Goal: Task Accomplishment & Management: Manage account settings

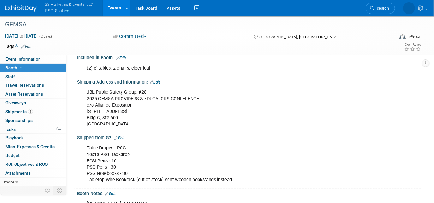
click at [63, 11] on button "G2 Marketing & Events, LLC PSG State" at bounding box center [72, 8] width 57 height 16
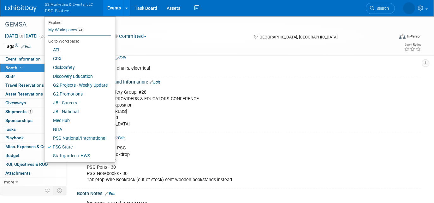
click at [22, 8] on img at bounding box center [21, 8] width 32 height 6
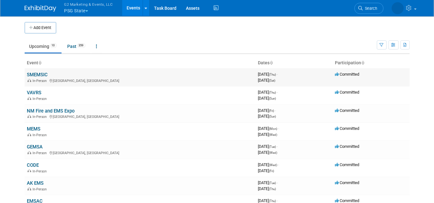
click at [38, 73] on link "SMEMSIC" at bounding box center [37, 75] width 21 height 6
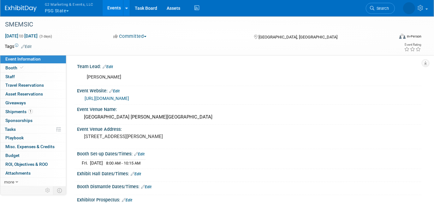
click at [124, 99] on link "https://www.smemsic.net/" at bounding box center [107, 98] width 45 height 5
click at [136, 172] on link "Edit" at bounding box center [136, 174] width 10 height 4
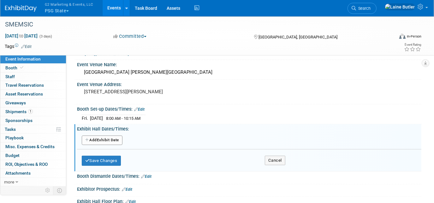
scroll to position [86, 0]
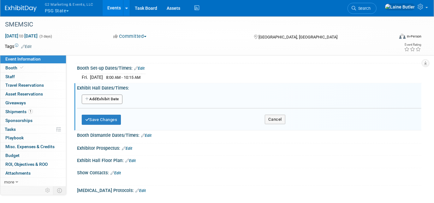
click at [109, 99] on button "Add Another Exhibit Date" at bounding box center [102, 99] width 41 height 9
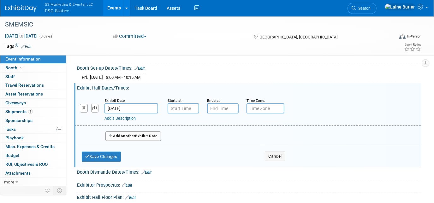
click at [148, 106] on input "[DATE]" at bounding box center [132, 109] width 54 height 10
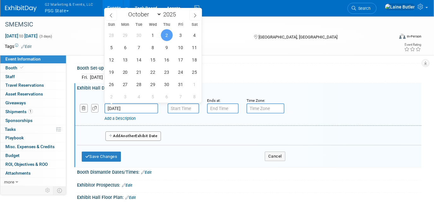
click at [182, 41] on div "28 29 30 1 2 3 4 5 6 7 8 9 10 11 12 13 14 15 16 17 18 19 20 21 22 23 24 25 26 2…" at bounding box center [153, 66] width 97 height 74
click at [180, 36] on span "3" at bounding box center [181, 35] width 12 height 12
type input "[DATE]"
click at [188, 106] on input "7:00 AM" at bounding box center [184, 109] width 32 height 10
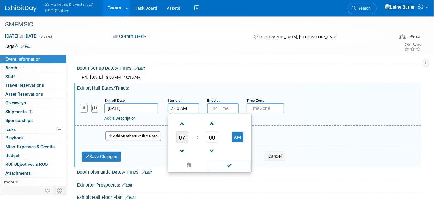
click at [186, 135] on span "07" at bounding box center [182, 137] width 12 height 11
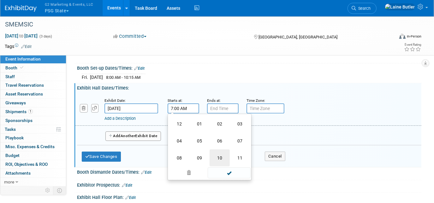
click at [219, 160] on td "10" at bounding box center [220, 158] width 20 height 17
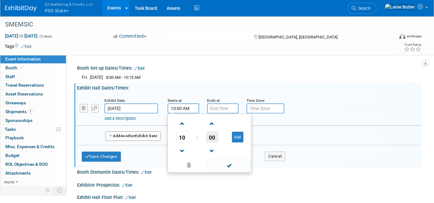
click at [215, 134] on span "00" at bounding box center [212, 137] width 12 height 11
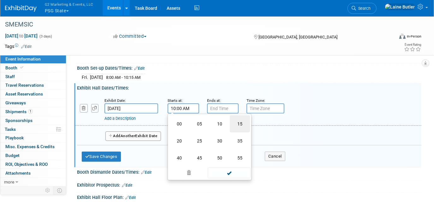
click at [240, 127] on td "15" at bounding box center [240, 124] width 20 height 17
type input "10:15 AM"
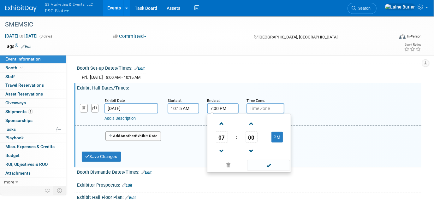
click at [223, 104] on input "7:00 PM" at bounding box center [223, 109] width 32 height 10
click at [223, 136] on span "07" at bounding box center [222, 137] width 12 height 11
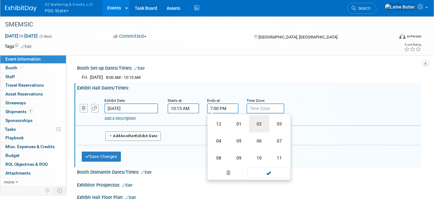
click at [264, 122] on td "02" at bounding box center [259, 124] width 20 height 17
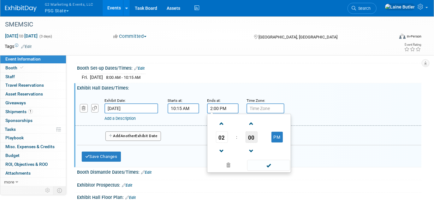
click at [257, 134] on span "00" at bounding box center [252, 137] width 12 height 11
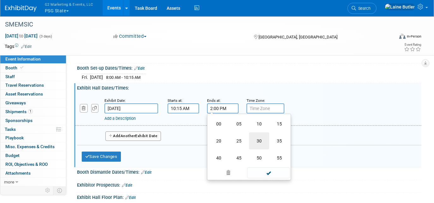
click at [264, 138] on td "30" at bounding box center [259, 141] width 20 height 17
type input "2:30 PM"
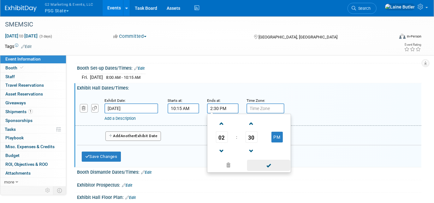
click at [264, 168] on span at bounding box center [268, 165] width 43 height 11
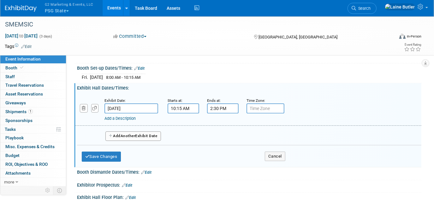
click at [135, 134] on span "Another" at bounding box center [128, 136] width 15 height 4
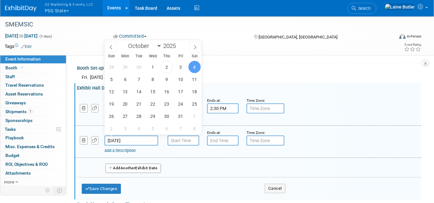
click at [127, 139] on input "Oct 4, 2025" at bounding box center [132, 141] width 54 height 10
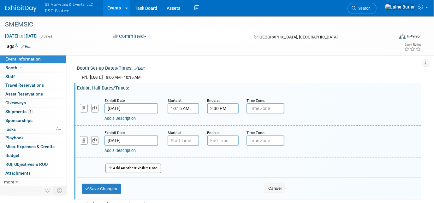
click at [234, 159] on div "Add Another Exhibit Date" at bounding box center [249, 166] width 344 height 17
click at [182, 141] on input "7:00 AM" at bounding box center [184, 141] width 32 height 10
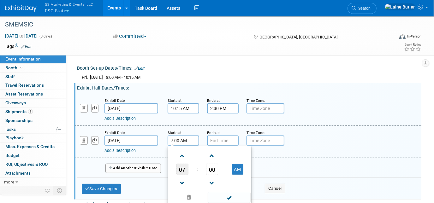
click at [185, 168] on span "07" at bounding box center [182, 169] width 12 height 11
click at [185, 189] on td "08" at bounding box center [179, 190] width 20 height 17
click at [218, 159] on td at bounding box center [212, 156] width 26 height 16
click at [212, 167] on span "00" at bounding box center [212, 169] width 12 height 11
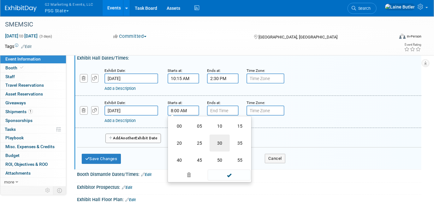
scroll to position [115, 0]
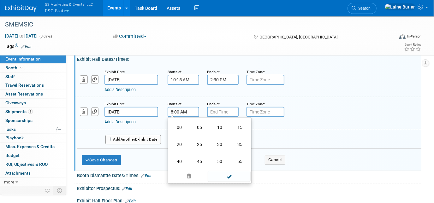
drag, startPoint x: 220, startPoint y: 143, endPoint x: 221, endPoint y: 119, distance: 24.0
click at [220, 142] on td "30" at bounding box center [220, 144] width 20 height 17
type input "8:30 AM"
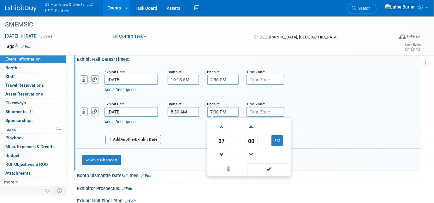
click at [220, 111] on input "7:00 PM" at bounding box center [223, 112] width 32 height 10
click at [220, 136] on span "07" at bounding box center [222, 140] width 12 height 11
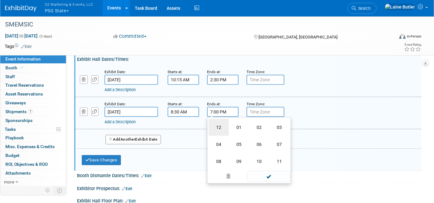
click at [222, 131] on td "12" at bounding box center [219, 127] width 20 height 17
type input "12:00 PM"
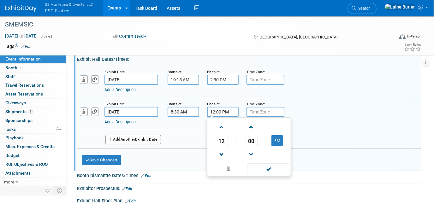
click at [283, 166] on span at bounding box center [268, 169] width 43 height 11
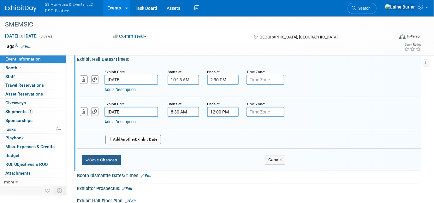
click at [114, 155] on button "Save Changes" at bounding box center [101, 160] width 39 height 10
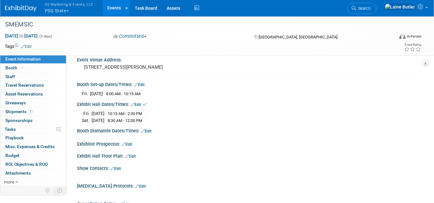
scroll to position [57, 0]
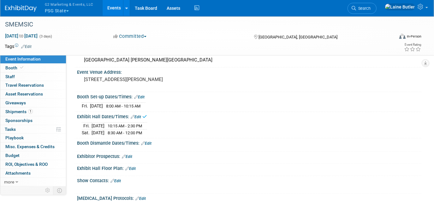
click at [148, 142] on link "Edit" at bounding box center [146, 143] width 10 height 4
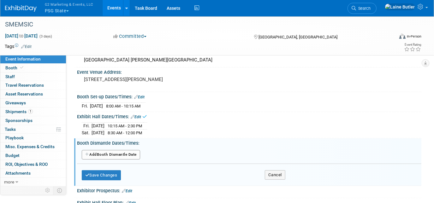
click at [129, 152] on button "Add Another Booth Dismantle Date" at bounding box center [111, 154] width 58 height 9
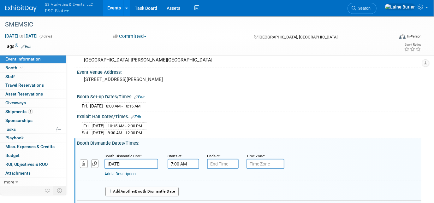
click at [181, 162] on input "7:00 AM" at bounding box center [184, 164] width 32 height 10
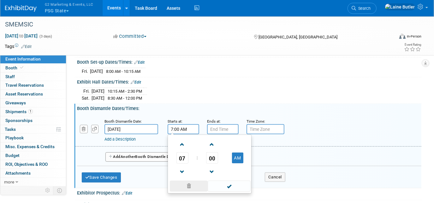
scroll to position [115, 0]
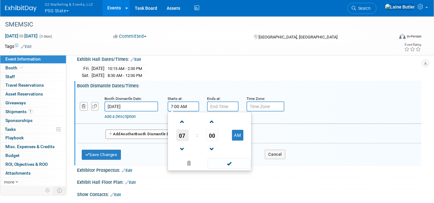
click at [188, 131] on span "07" at bounding box center [182, 135] width 12 height 11
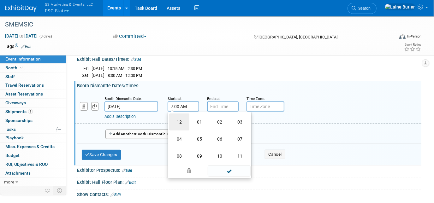
click at [184, 124] on td "12" at bounding box center [179, 122] width 20 height 17
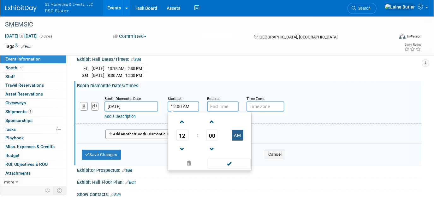
click at [238, 134] on button "AM" at bounding box center [237, 135] width 11 height 11
type input "12:00 PM"
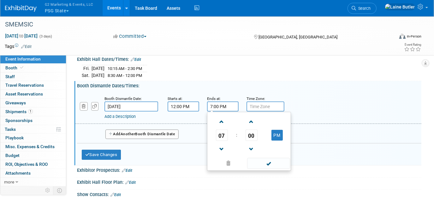
click at [221, 103] on input "7:00 PM" at bounding box center [223, 107] width 32 height 10
click at [220, 130] on span "07" at bounding box center [222, 135] width 12 height 11
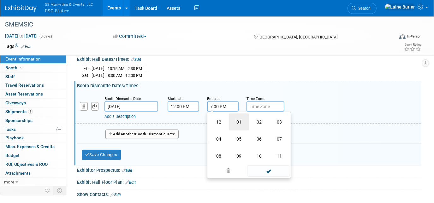
click at [237, 124] on td "01" at bounding box center [239, 122] width 20 height 17
type input "1:00 PM"
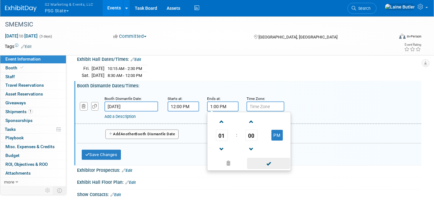
click at [266, 159] on span at bounding box center [268, 163] width 43 height 11
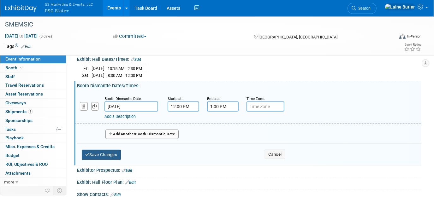
click at [111, 154] on button "Save Changes" at bounding box center [101, 155] width 39 height 10
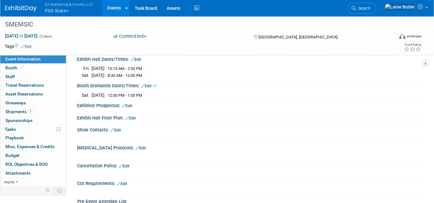
scroll to position [0, 0]
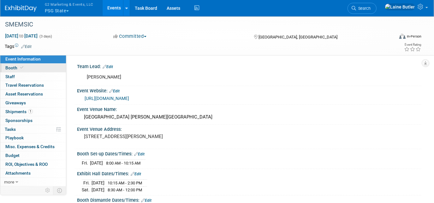
click at [35, 71] on link "Booth" at bounding box center [33, 68] width 66 height 9
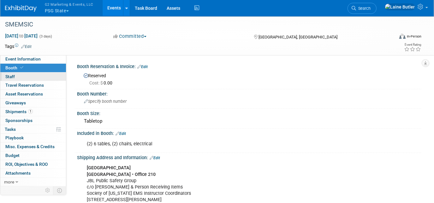
click at [35, 76] on link "0 Staff 0" at bounding box center [33, 77] width 66 height 9
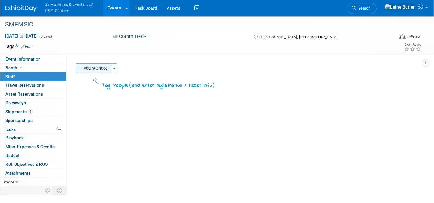
click at [100, 72] on button "Add Attendee" at bounding box center [94, 68] width 36 height 10
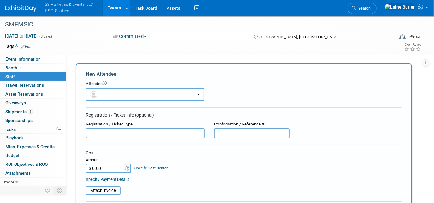
click at [103, 91] on button "button" at bounding box center [145, 94] width 118 height 13
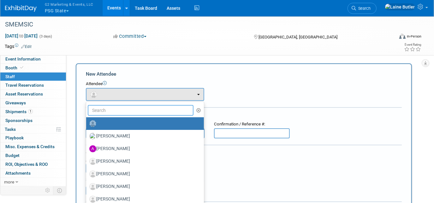
click at [110, 110] on input "text" at bounding box center [141, 110] width 106 height 11
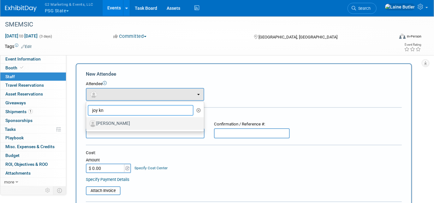
type input "joy kn"
click at [118, 120] on label "[PERSON_NAME]" at bounding box center [143, 124] width 108 height 10
click at [87, 121] on input "[PERSON_NAME]" at bounding box center [85, 123] width 4 height 4
select select "9bd506b5-2bf3-4f49-954f-0c1928c9d0f7"
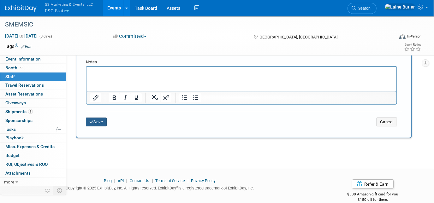
click at [102, 118] on button "Save" at bounding box center [96, 122] width 21 height 9
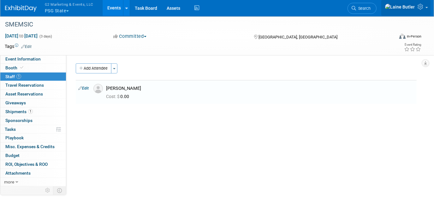
click at [422, 9] on icon at bounding box center [421, 7] width 7 height 6
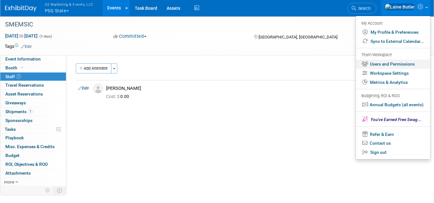
drag, startPoint x: 404, startPoint y: 64, endPoint x: 401, endPoint y: 63, distance: 3.5
click at [405, 64] on link "Users and Permissions" at bounding box center [393, 64] width 74 height 9
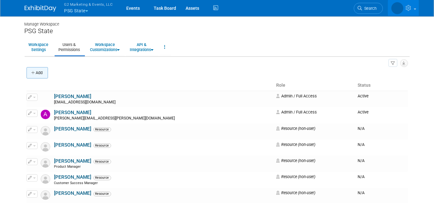
click at [34, 68] on button "Add" at bounding box center [37, 72] width 21 height 11
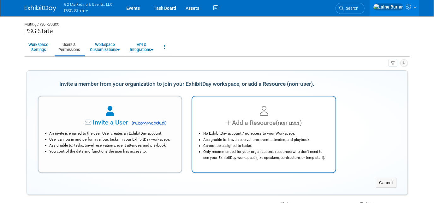
click at [260, 128] on div "No ExhibitDay account / no access to your Workspace. Assignable to: travel rese…" at bounding box center [264, 144] width 128 height 33
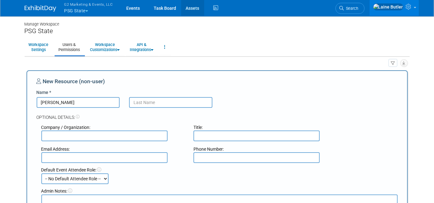
type input "[PERSON_NAME]"
click at [150, 107] on input "text" at bounding box center [170, 102] width 83 height 11
paste input "Milton"
type input "Milton"
click at [70, 101] on input "Trever" at bounding box center [78, 102] width 83 height 11
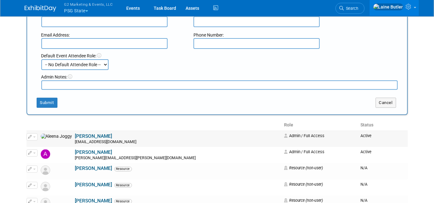
scroll to position [115, 0]
type input "Trevor"
click at [46, 100] on button "Submit" at bounding box center [47, 103] width 21 height 10
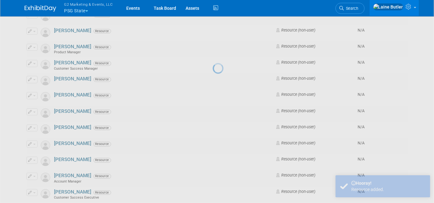
scroll to position [0, 0]
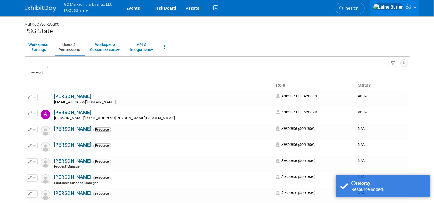
click at [39, 4] on link at bounding box center [44, 5] width 39 height 5
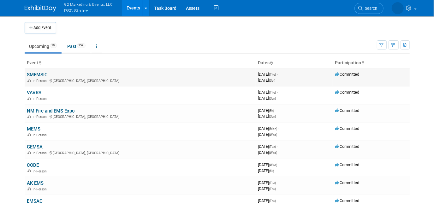
click at [38, 75] on link "SMEMSIC" at bounding box center [37, 75] width 21 height 6
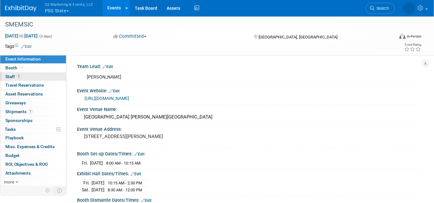
click at [12, 73] on link "1 Staff 1" at bounding box center [33, 77] width 66 height 9
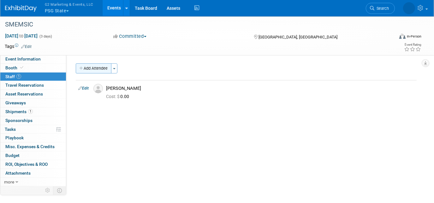
click at [87, 71] on button "Add Attendee" at bounding box center [94, 68] width 36 height 10
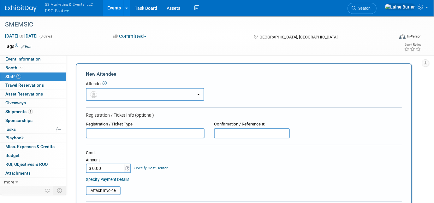
click at [111, 93] on button "button" at bounding box center [145, 94] width 118 height 13
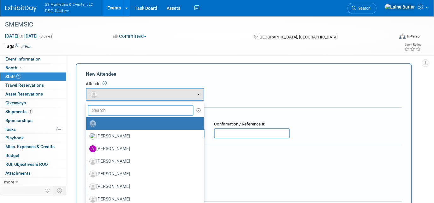
drag, startPoint x: 113, startPoint y: 109, endPoint x: 114, endPoint y: 104, distance: 5.7
click at [114, 109] on input "text" at bounding box center [141, 110] width 106 height 11
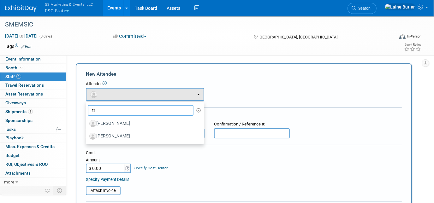
type input "tr"
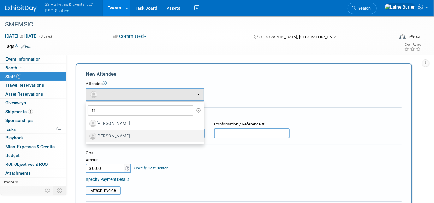
click at [117, 138] on label "Trevor Milton" at bounding box center [143, 136] width 108 height 10
click at [87, 138] on input "Trevor Milton" at bounding box center [85, 136] width 4 height 4
select select "05fbb123-bc58-44cd-957f-1e59a192044f"
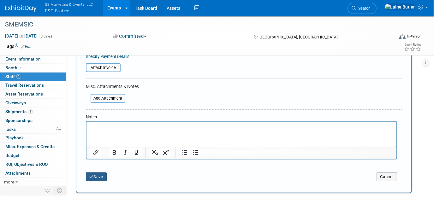
click at [95, 173] on button "Save" at bounding box center [96, 177] width 21 height 9
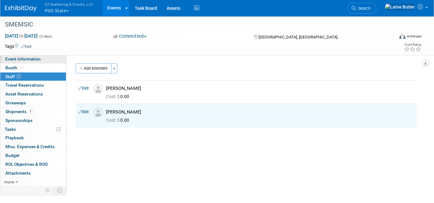
click at [36, 62] on link "Event Information" at bounding box center [33, 59] width 66 height 9
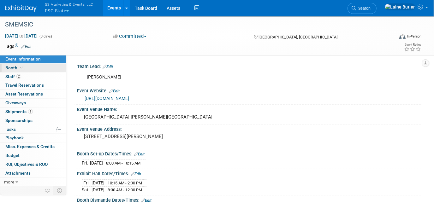
click at [36, 68] on link "Booth" at bounding box center [33, 68] width 66 height 9
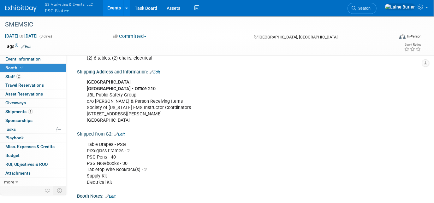
scroll to position [201, 0]
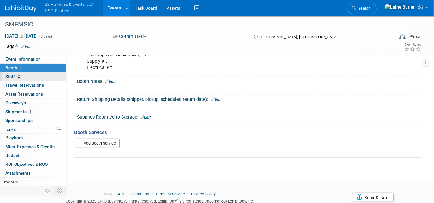
click at [23, 77] on link "2 Staff 2" at bounding box center [33, 77] width 66 height 9
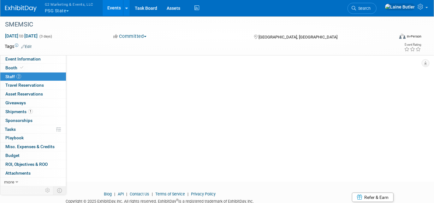
scroll to position [0, 0]
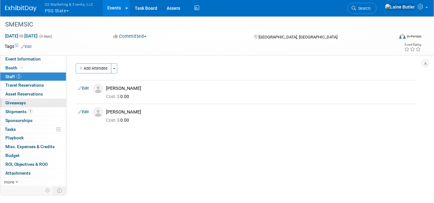
click at [53, 106] on link "0 Giveaways 0" at bounding box center [33, 103] width 66 height 9
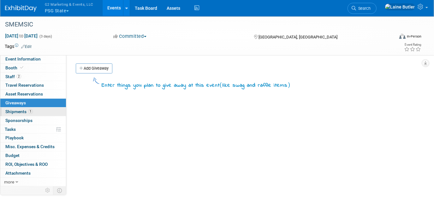
click at [60, 111] on link "1 Shipments 1" at bounding box center [33, 112] width 66 height 9
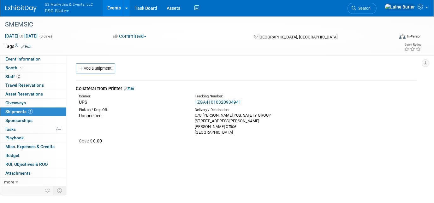
click at [98, 74] on div "Add a Shipment" at bounding box center [247, 69] width 347 height 12
click at [104, 67] on link "Add a Shipment" at bounding box center [95, 68] width 39 height 10
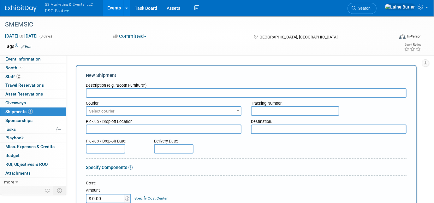
click at [110, 96] on input "text" at bounding box center [246, 92] width 321 height 9
type input "Supplies from G2"
click at [273, 112] on input "text" at bounding box center [295, 110] width 88 height 9
paste input "8844 2692 1763"
click at [265, 110] on input "8844 2692 1763" at bounding box center [295, 110] width 88 height 9
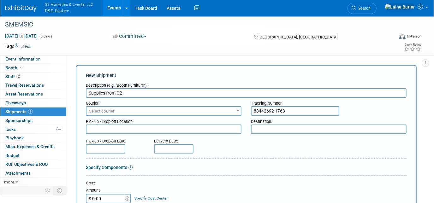
click at [277, 110] on input "88442692 1763" at bounding box center [295, 110] width 88 height 9
type input "884426921763"
click at [260, 124] on div "Destination:" at bounding box center [329, 120] width 156 height 9
click at [260, 130] on textarea at bounding box center [329, 129] width 156 height 9
paste textarea ""Grand Valley State University Eberhard Center • Office 210 c/o Jennifer May & …"
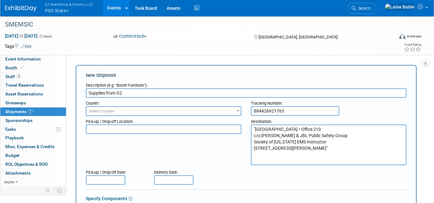
click at [255, 127] on textarea ""Grand Valley State University Eberhard Center • Office 210 c/o Jennifer May & …" at bounding box center [329, 145] width 156 height 41
click at [313, 158] on textarea "Grand Valley State University Eberhard Center • Office 210 c/o Jennifer May & J…" at bounding box center [329, 145] width 156 height 41
drag, startPoint x: 306, startPoint y: 161, endPoint x: 253, endPoint y: 127, distance: 63.2
click at [253, 127] on textarea "Grand Valley State University Eberhard Center • Office 210 c/o Jennifer May & J…" at bounding box center [329, 145] width 156 height 41
type textarea "Grand Valley State University Eberhard Center • Office 210 c/o Jennifer May & J…"
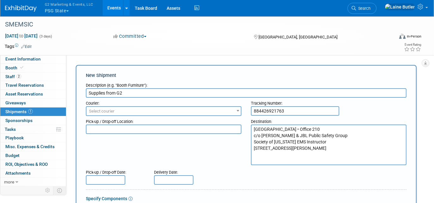
drag, startPoint x: 225, startPoint y: 161, endPoint x: 218, endPoint y: 160, distance: 7.3
click at [227, 161] on div "Pick-up / Drop-off Location: Destination: Grand Valley State University Eberhar…" at bounding box center [246, 140] width 330 height 49
click at [149, 114] on span "Select courier" at bounding box center [164, 111] width 154 height 9
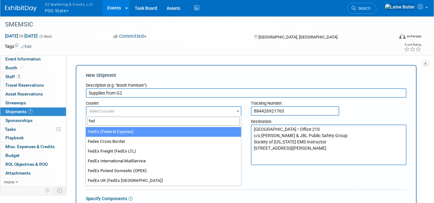
type input "fed"
select select "206"
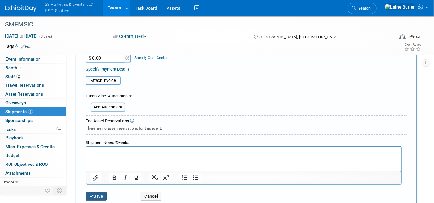
click at [100, 194] on button "Save" at bounding box center [96, 196] width 21 height 9
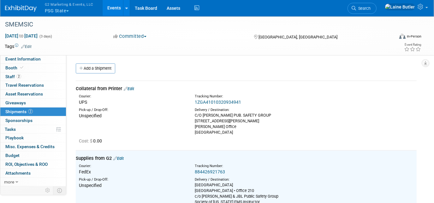
click at [129, 87] on link "Edit" at bounding box center [129, 89] width 10 height 5
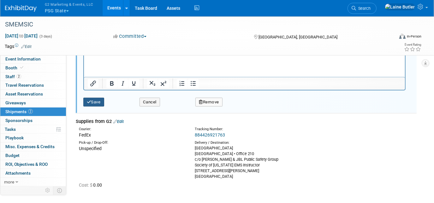
click at [93, 101] on button "Save" at bounding box center [93, 102] width 21 height 9
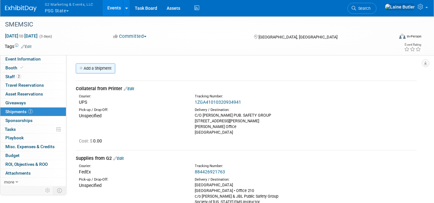
click at [103, 67] on link "Add a Shipment" at bounding box center [95, 68] width 39 height 10
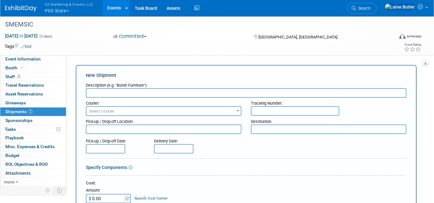
click at [290, 122] on div "Destination:" at bounding box center [329, 120] width 156 height 9
click at [285, 132] on textarea at bounding box center [329, 129] width 156 height 9
paste textarea "Grand Valley State University Eberhard Center • Office 210 c/o Jennifer May & J…"
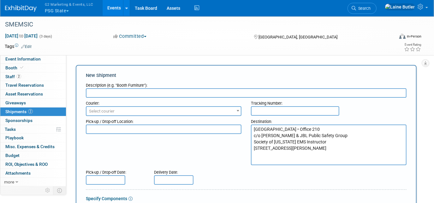
type textarea "Grand Valley State University Eberhard Center • Office 210 c/o Jennifer May & J…"
click at [177, 113] on span "Select courier" at bounding box center [164, 111] width 154 height 9
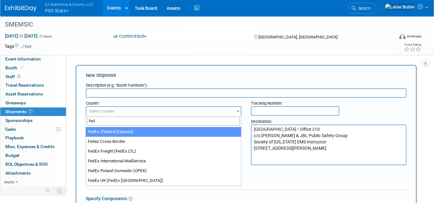
type input "fed"
select select "206"
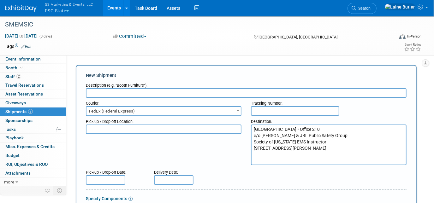
drag, startPoint x: 143, startPoint y: 82, endPoint x: 143, endPoint y: 86, distance: 3.5
click at [143, 83] on div "Description (e.g. "Booth Furniture"):" at bounding box center [246, 84] width 321 height 9
click at [147, 92] on input "text" at bounding box center [246, 92] width 321 height 9
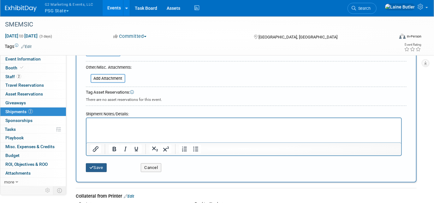
type input "Books from PBD"
click at [103, 164] on button "Save" at bounding box center [96, 168] width 21 height 9
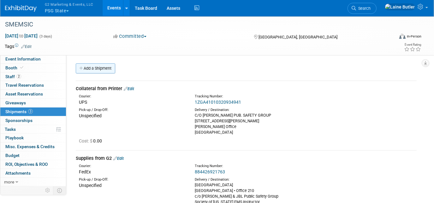
click at [103, 66] on link "Add a Shipment" at bounding box center [95, 68] width 39 height 10
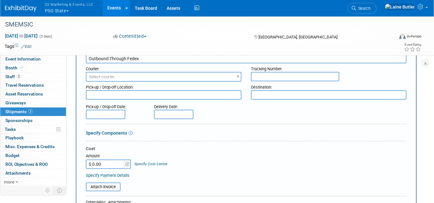
scroll to position [28, 0]
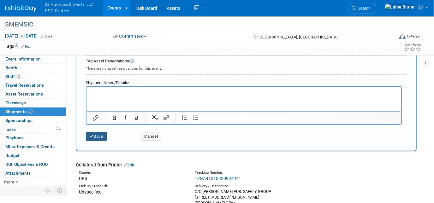
type input "Outbound Through FedEx"
drag, startPoint x: 101, startPoint y: 137, endPoint x: 50, endPoint y: 53, distance: 98.9
click at [101, 137] on button "Save" at bounding box center [96, 136] width 21 height 9
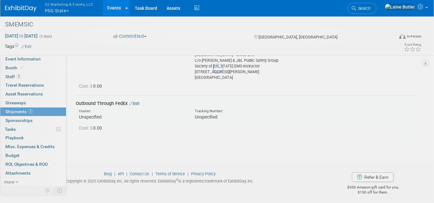
scroll to position [219, 0]
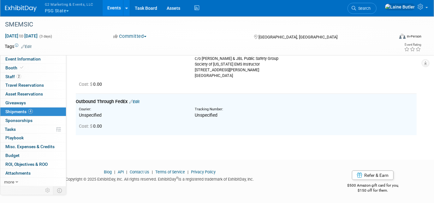
click at [20, 4] on link at bounding box center [24, 5] width 39 height 5
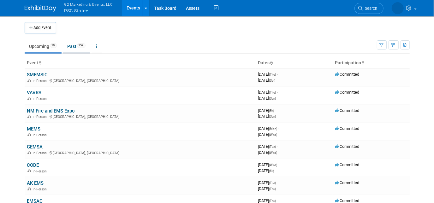
click at [72, 47] on link "Past 359" at bounding box center [76, 46] width 27 height 12
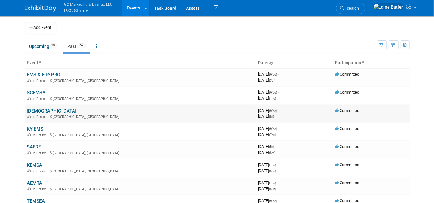
click at [35, 111] on link "[DEMOGRAPHIC_DATA]" at bounding box center [52, 111] width 50 height 6
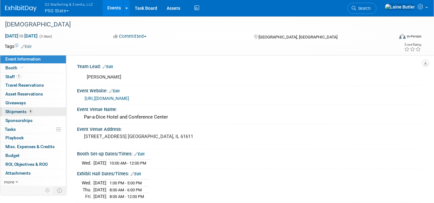
click at [12, 109] on span "Shipments 4" at bounding box center [18, 111] width 27 height 5
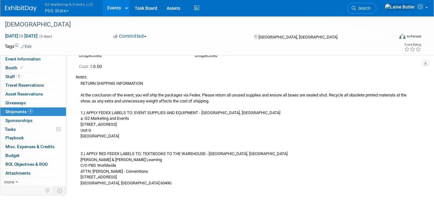
scroll to position [315, 0]
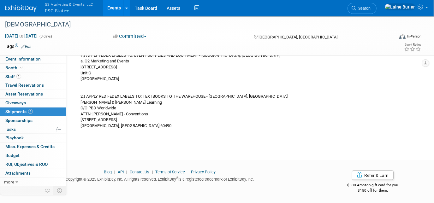
drag, startPoint x: 79, startPoint y: 111, endPoint x: 140, endPoint y: 134, distance: 64.9
click at [140, 134] on td "Outbound Through Fedex Edit Courier: Unspecified Tracking Number: Cost: $ 0.00 …" at bounding box center [246, 56] width 341 height 159
copy div "RETURN SHIPPING INFORMATION At the conclusion of the event, you will ship the p…"
click at [31, 5] on img at bounding box center [21, 8] width 32 height 6
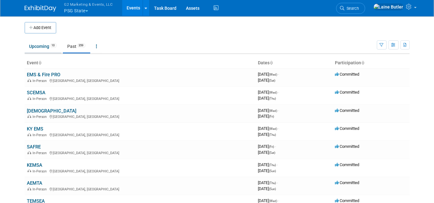
click at [34, 50] on link "Upcoming 10" at bounding box center [43, 46] width 37 height 12
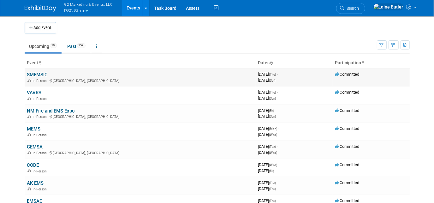
click at [42, 75] on link "SMEMSIC" at bounding box center [37, 75] width 21 height 6
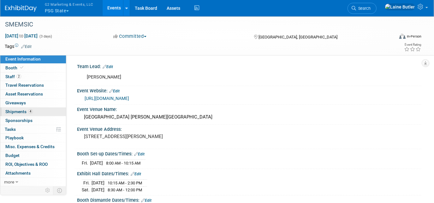
click at [27, 114] on link "4 Shipments 4" at bounding box center [33, 112] width 66 height 9
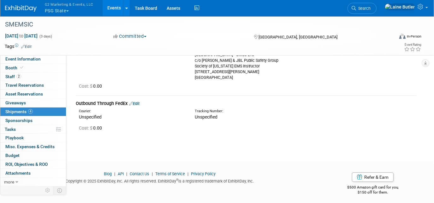
scroll to position [219, 0]
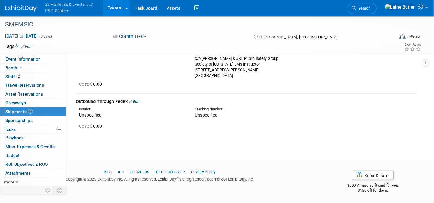
click at [138, 101] on link "Edit" at bounding box center [134, 101] width 10 height 5
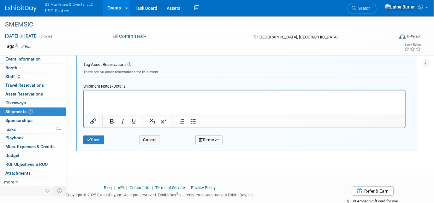
scroll to position [440, 0]
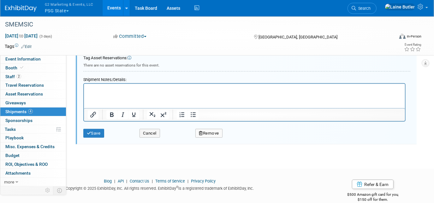
click at [123, 93] on html at bounding box center [244, 88] width 321 height 9
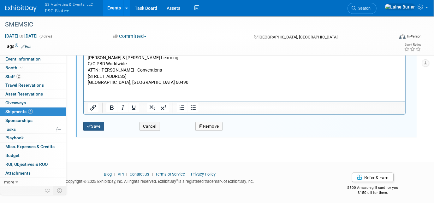
click at [100, 124] on button "Save" at bounding box center [93, 126] width 21 height 9
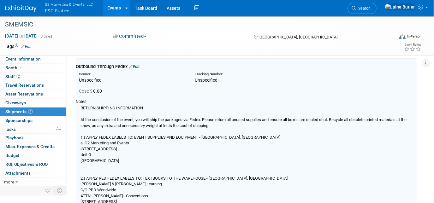
scroll to position [241, 0]
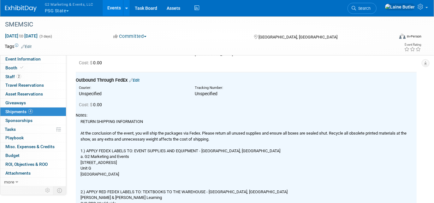
click at [27, 7] on img at bounding box center [21, 8] width 32 height 6
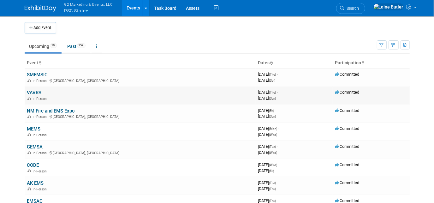
click at [36, 91] on link "VAVRS" at bounding box center [34, 93] width 15 height 6
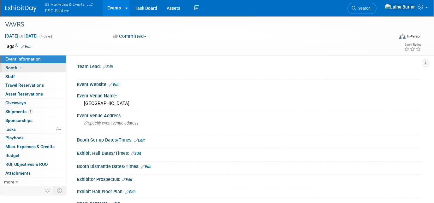
click at [44, 72] on link "Booth" at bounding box center [33, 68] width 66 height 9
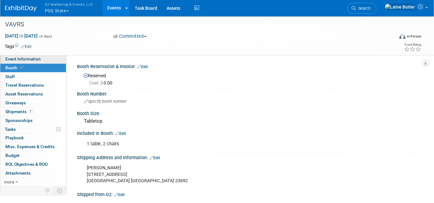
click at [47, 61] on link "Event Information" at bounding box center [33, 59] width 66 height 9
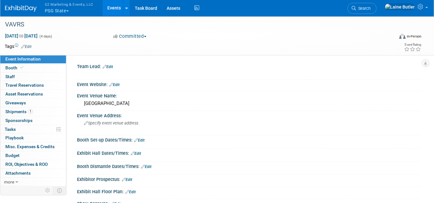
click at [108, 67] on link "Edit" at bounding box center [108, 67] width 10 height 4
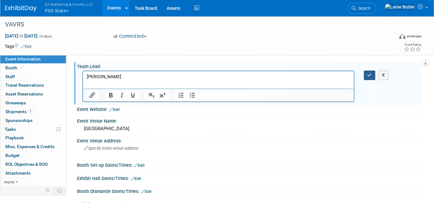
click at [366, 76] on button "button" at bounding box center [370, 75] width 12 height 9
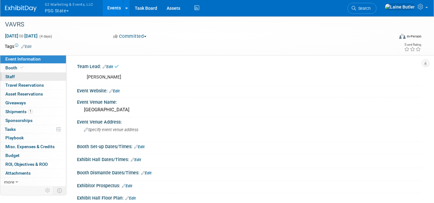
click at [42, 73] on link "0 Staff 0" at bounding box center [33, 77] width 66 height 9
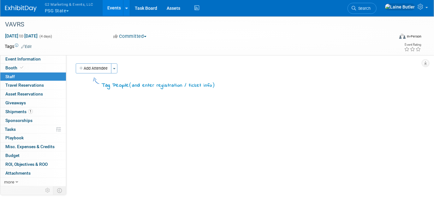
click at [83, 63] on div "Team Lead: Edit Kristen Wilton X Edit Edit Save Changes" at bounding box center [243, 120] width 355 height 130
click at [88, 69] on button "Add Attendee" at bounding box center [94, 68] width 36 height 10
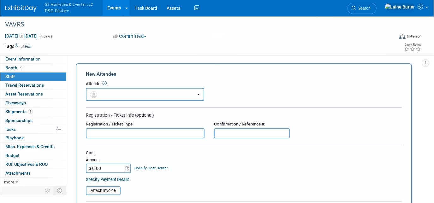
click at [119, 91] on button "button" at bounding box center [145, 94] width 118 height 13
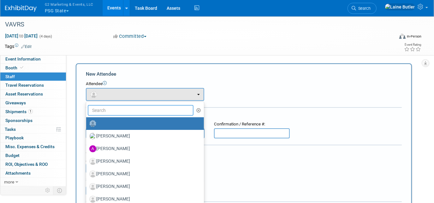
click at [128, 106] on input "text" at bounding box center [141, 110] width 106 height 11
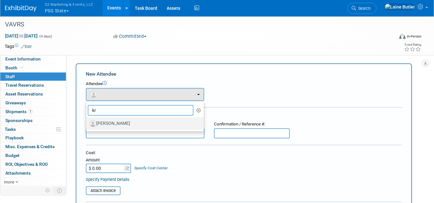
type input "kr"
click at [135, 122] on label "Kristen Wilton" at bounding box center [143, 124] width 108 height 10
click at [87, 122] on input "Kristen Wilton" at bounding box center [85, 123] width 4 height 4
select select "8437c502-7e65-40a5-87e1-eee7165452a0"
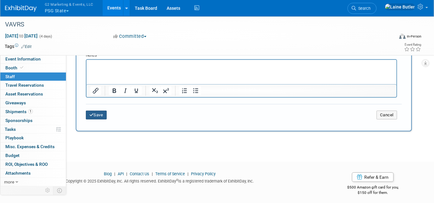
click at [104, 112] on button "Save" at bounding box center [96, 115] width 21 height 9
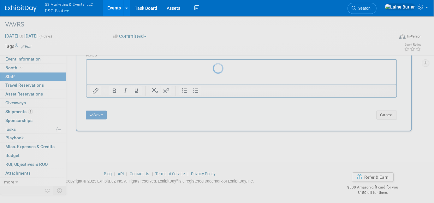
scroll to position [50, 0]
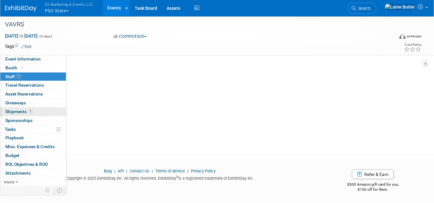
click at [14, 112] on span "Shipments 1" at bounding box center [18, 111] width 27 height 5
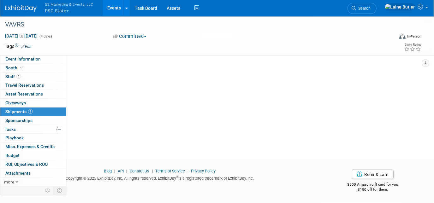
scroll to position [0, 0]
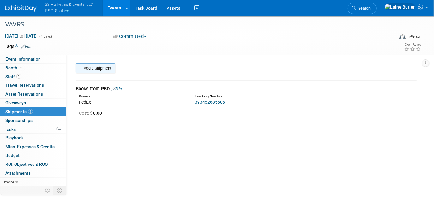
click at [98, 65] on link "Add a Shipment" at bounding box center [95, 68] width 39 height 10
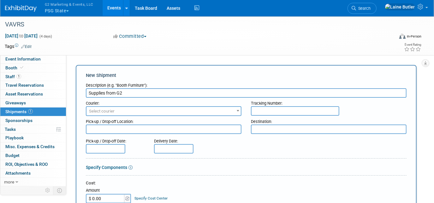
type input "Supplies from G2"
click at [110, 109] on span "Select courier" at bounding box center [102, 111] width 26 height 5
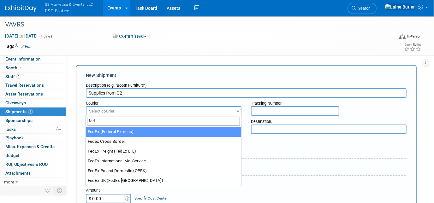
type input "fed"
select select "206"
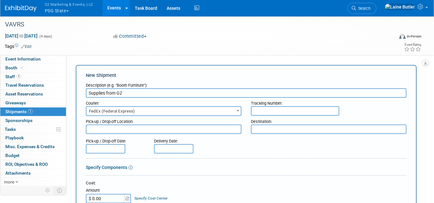
click at [306, 128] on textarea at bounding box center [329, 129] width 156 height 9
paste textarea ""Kristen Wilton 101 York lane Yorktown VA 23692""
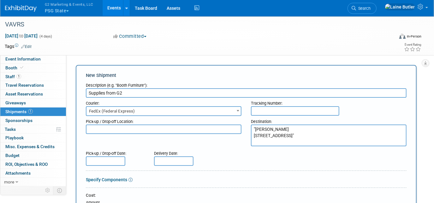
click at [255, 125] on textarea ""Kristen Wilton 101 York lane Yorktown VA 23692"" at bounding box center [329, 136] width 156 height 22
click at [305, 143] on textarea ""Kristen Wilton 101 York lane Yorktown VA 23692"" at bounding box center [329, 136] width 156 height 22
click at [255, 130] on textarea ""Kristen Wilton 101 York lane Yorktown VA 23692" at bounding box center [329, 136] width 156 height 22
type textarea "Kristen Wilton 101 York lane Yorktown VA 23692"
click at [266, 110] on input "text" at bounding box center [295, 110] width 88 height 9
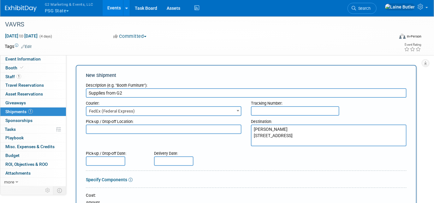
paste input "884424711499"
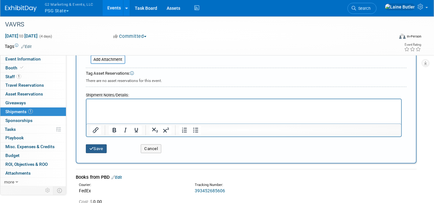
type input "884424711499"
click at [102, 148] on button "Save" at bounding box center [96, 149] width 21 height 9
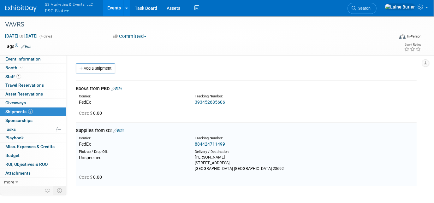
drag, startPoint x: 230, startPoint y: 169, endPoint x: 194, endPoint y: 157, distance: 37.7
click at [195, 157] on div "Kristen Wilton 101 York lane Yorktown VA 23692" at bounding box center [248, 163] width 106 height 17
copy div "Kristen Wilton 101 York lane Yorktown VA 23692"
click at [122, 90] on link "Edit" at bounding box center [116, 89] width 10 height 5
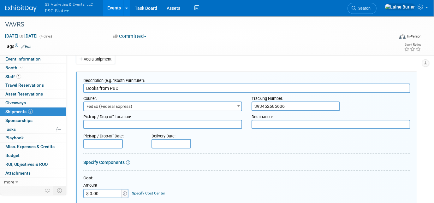
click at [277, 124] on textarea at bounding box center [331, 124] width 159 height 9
paste textarea "Kristen Wilton 101 York lane Yorktown VA 23692"
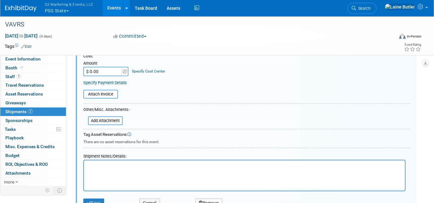
scroll to position [152, 0]
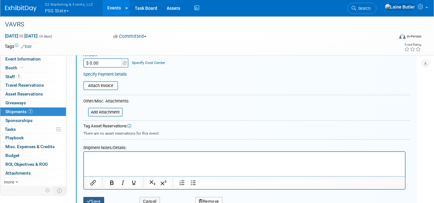
type textarea "Kristen Wilton 101 York lane Yorktown VA 23692"
click at [99, 197] on button "Save" at bounding box center [93, 201] width 21 height 9
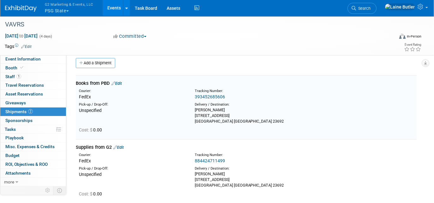
scroll to position [0, 0]
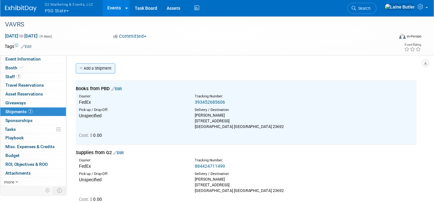
click at [91, 69] on link "Add a Shipment" at bounding box center [95, 68] width 39 height 10
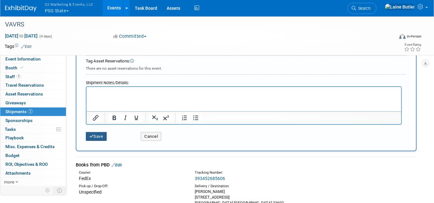
type input "Outbound Through Fedex"
click at [94, 136] on button "Save" at bounding box center [96, 136] width 21 height 9
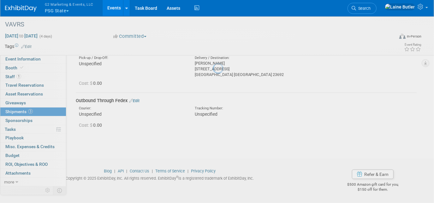
scroll to position [116, 0]
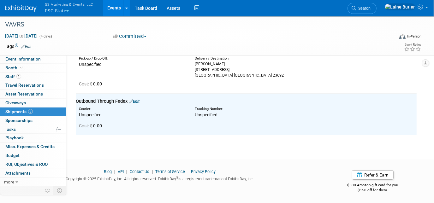
click at [16, 6] on img at bounding box center [21, 8] width 32 height 6
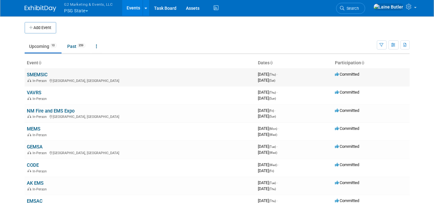
click at [42, 72] on link "SMEMSIC" at bounding box center [37, 75] width 21 height 6
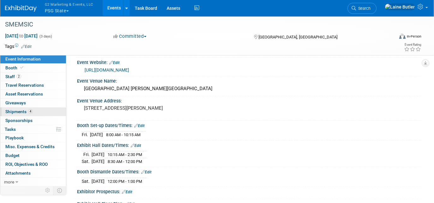
click at [13, 108] on link "4 Shipments 4" at bounding box center [33, 112] width 66 height 9
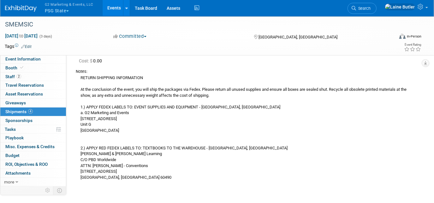
scroll to position [316, 0]
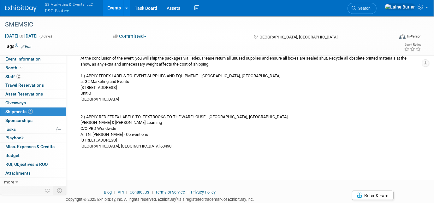
drag, startPoint x: 81, startPoint y: 103, endPoint x: 152, endPoint y: 150, distance: 85.6
click at [152, 150] on div "Notes: RETURN SHIPPING INFORMATION At the conclusion of the event, you will shi…" at bounding box center [246, 92] width 341 height 117
copy div "RETURN SHIPPING INFORMATION At the conclusion of the event, you will ship the p…"
click at [17, 5] on link at bounding box center [24, 5] width 39 height 5
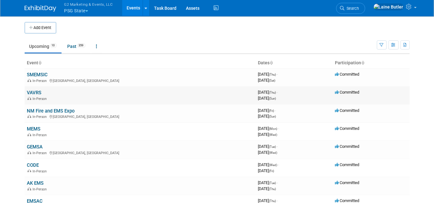
click at [29, 94] on link "VAVRS" at bounding box center [34, 93] width 15 height 6
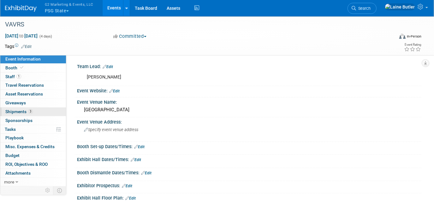
click at [19, 112] on span "Shipments 3" at bounding box center [18, 111] width 27 height 5
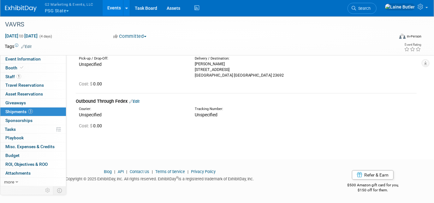
click at [140, 101] on link "Edit" at bounding box center [134, 101] width 10 height 5
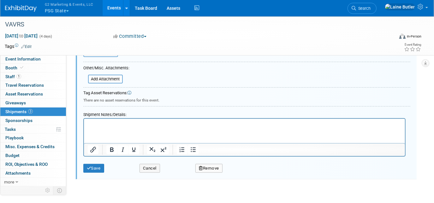
scroll to position [337, 0]
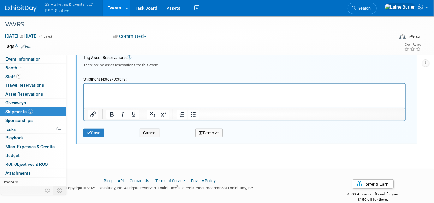
click at [118, 80] on div "Shipment Notes/Details:" at bounding box center [244, 78] width 322 height 9
click at [120, 92] on p "Rich Text Area. Press ALT-0 for help." at bounding box center [244, 89] width 314 height 6
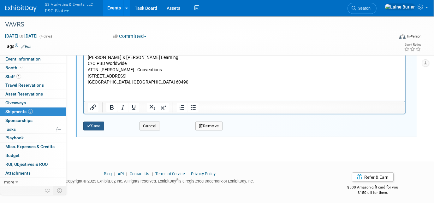
click at [97, 122] on button "Save" at bounding box center [93, 126] width 21 height 9
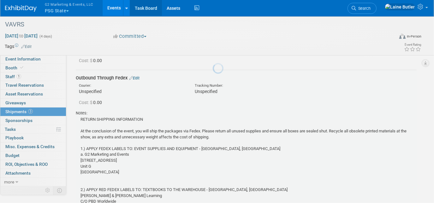
scroll to position [137, 0]
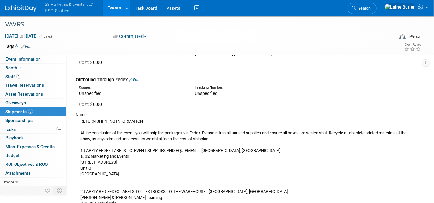
click at [21, 9] on img at bounding box center [21, 8] width 32 height 6
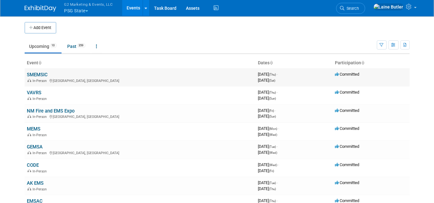
click at [40, 73] on link "SMEMSIC" at bounding box center [37, 75] width 21 height 6
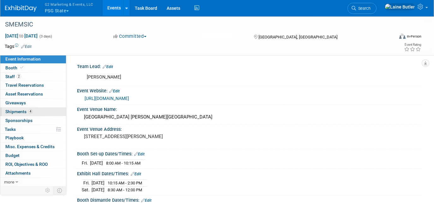
click at [16, 108] on link "4 Shipments 4" at bounding box center [33, 112] width 66 height 9
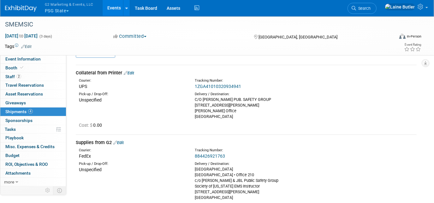
scroll to position [28, 0]
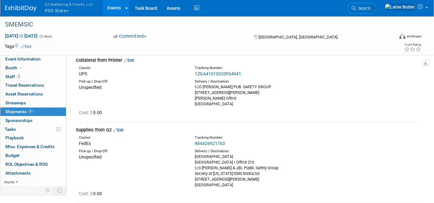
click at [121, 129] on link "Edit" at bounding box center [118, 130] width 10 height 5
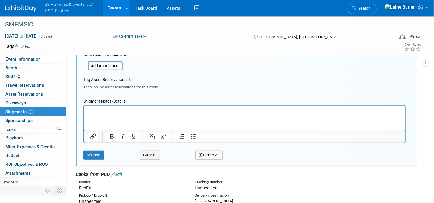
scroll to position [366, 0]
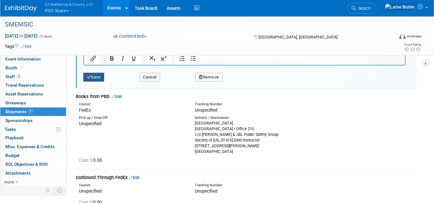
click at [94, 73] on button "Save" at bounding box center [93, 77] width 21 height 9
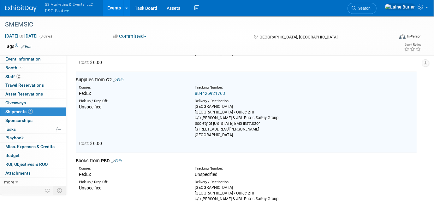
click at [121, 159] on link "Edit" at bounding box center [116, 161] width 10 height 5
select select "9"
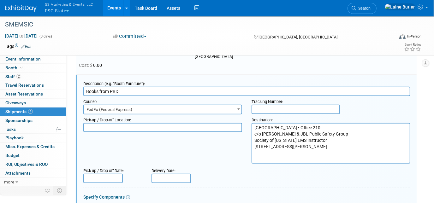
scroll to position [160, 0]
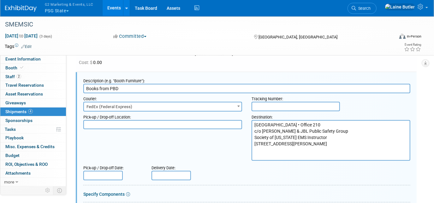
click at [277, 110] on div "Courier: 007EX 17 Post Service (17PostService) 2GO (Negros Navigation) 360 Lion…" at bounding box center [247, 102] width 337 height 18
click at [270, 106] on input "text" at bounding box center [296, 106] width 88 height 9
paste input "39352667500"
type input "39352667500"
click at [162, 173] on input "text" at bounding box center [171, 175] width 39 height 9
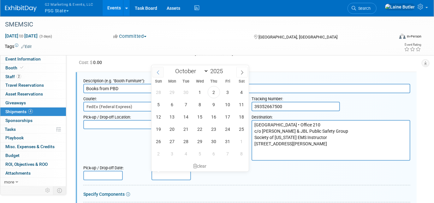
click at [156, 71] on icon at bounding box center [158, 72] width 4 height 4
select select "8"
click at [212, 130] on span "25" at bounding box center [214, 129] width 12 height 12
type input "[DATE]"
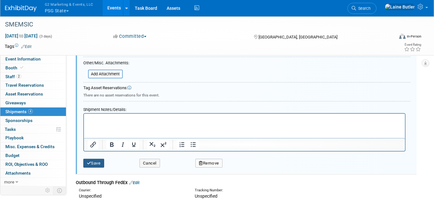
click at [103, 160] on button "Save" at bounding box center [93, 163] width 21 height 9
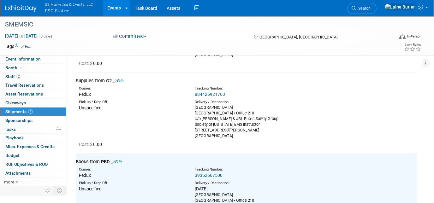
scroll to position [74, 0]
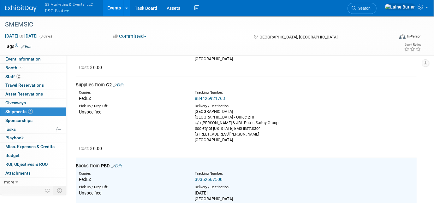
click at [206, 96] on link "884426921763" at bounding box center [210, 98] width 30 height 5
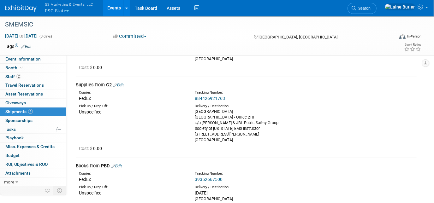
click at [124, 82] on div "Supplies from G2 Edit" at bounding box center [246, 85] width 341 height 7
click at [122, 83] on link "Edit" at bounding box center [118, 85] width 10 height 5
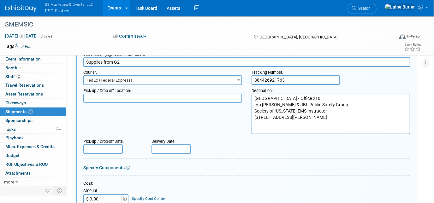
scroll to position [136, 0]
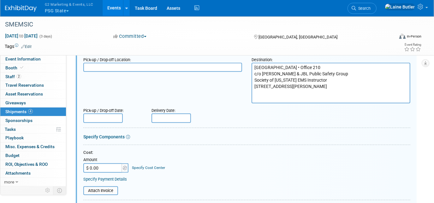
click at [172, 115] on input "text" at bounding box center [171, 118] width 39 height 9
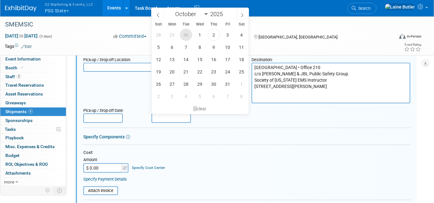
click at [182, 38] on span "30" at bounding box center [186, 35] width 12 height 12
type input "[DATE]"
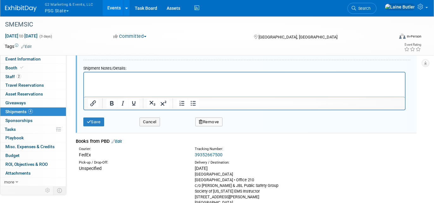
scroll to position [279, 0]
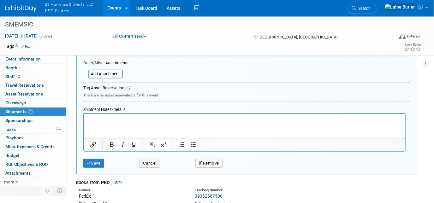
click at [118, 110] on div "Shipment Notes/Details:" at bounding box center [244, 108] width 322 height 9
click at [99, 123] on html at bounding box center [244, 118] width 321 height 9
click at [102, 159] on button "Save" at bounding box center [93, 163] width 21 height 9
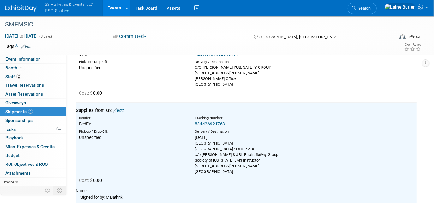
scroll to position [0, 0]
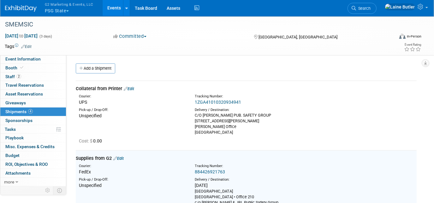
click at [214, 100] on link "1ZGA41010320934941" at bounding box center [218, 102] width 46 height 5
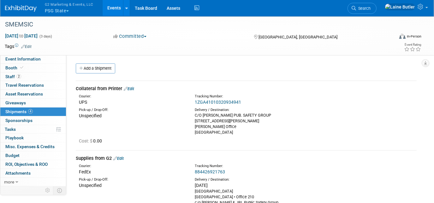
click at [132, 88] on link "Edit" at bounding box center [129, 89] width 10 height 5
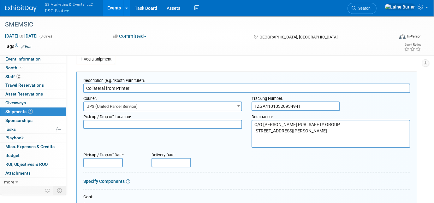
click at [183, 159] on input "text" at bounding box center [171, 162] width 39 height 9
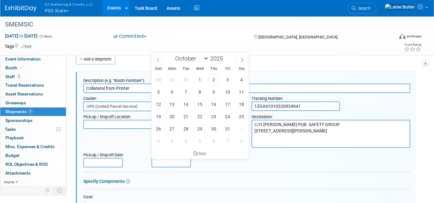
click at [156, 58] on icon at bounding box center [158, 60] width 4 height 4
select select "8"
click at [175, 118] on span "22" at bounding box center [172, 117] width 12 height 12
type input "[DATE]"
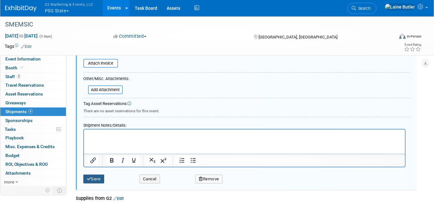
click at [93, 181] on button "Save" at bounding box center [93, 179] width 21 height 9
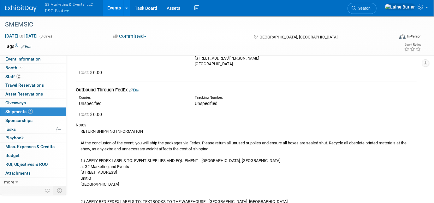
scroll to position [316, 0]
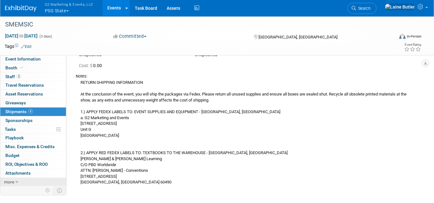
click at [9, 182] on span "more" at bounding box center [9, 182] width 10 height 5
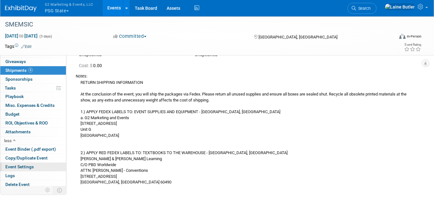
scroll to position [43, 0]
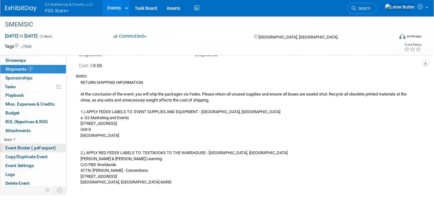
click at [30, 149] on span "Event Binder (.pdf export)" at bounding box center [30, 148] width 51 height 5
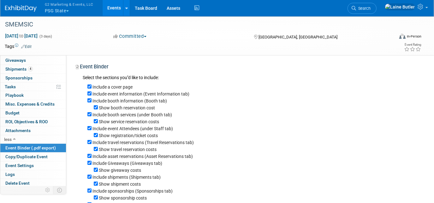
scroll to position [86, 0]
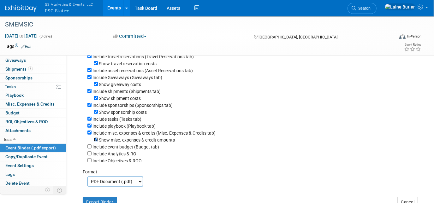
click at [94, 142] on input "Show misc. expenses & credit amounts" at bounding box center [96, 140] width 4 height 4
checkbox input "false"
click at [89, 134] on input "Include misc. expenses & credits (Misc. Expenses & Credits tab)" at bounding box center [89, 133] width 4 height 4
checkbox input "false"
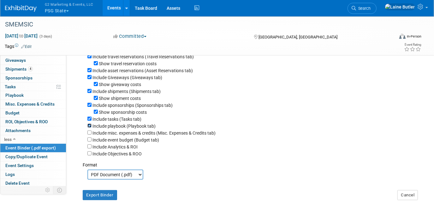
drag, startPoint x: 88, startPoint y: 127, endPoint x: 90, endPoint y: 119, distance: 8.4
click at [88, 127] on input "Include playbook (Playbook tab)" at bounding box center [89, 126] width 4 height 4
checkbox input "false"
click at [90, 119] on input "Include tasks (Tasks tab)" at bounding box center [89, 119] width 4 height 4
checkbox input "false"
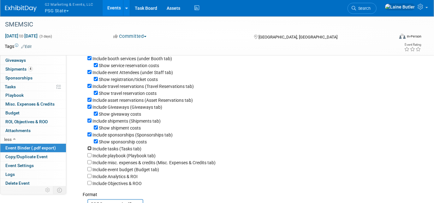
scroll to position [28, 0]
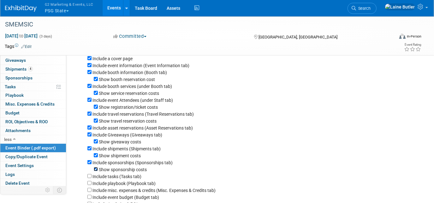
click at [95, 171] on input "Show sponsorship costs" at bounding box center [96, 169] width 4 height 4
checkbox input "false"
click at [89, 164] on input "Include sponsorships (Sponsorships tab)" at bounding box center [89, 162] width 4 height 4
checkbox input "false"
click at [95, 157] on input "Show shipment costs" at bounding box center [96, 155] width 4 height 4
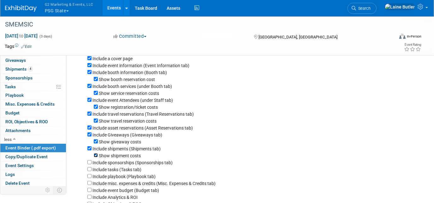
checkbox input "false"
click at [95, 145] on div "Show giveaway costs" at bounding box center [251, 141] width 329 height 7
click at [95, 143] on input "Show giveaway costs" at bounding box center [96, 142] width 4 height 4
checkbox input "false"
click at [90, 134] on input "Include Giveaways (Giveaways tab)" at bounding box center [89, 135] width 4 height 4
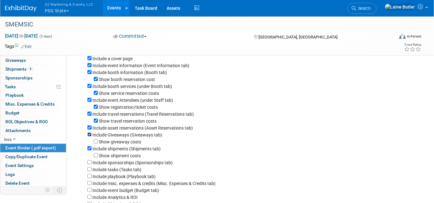
checkbox input "false"
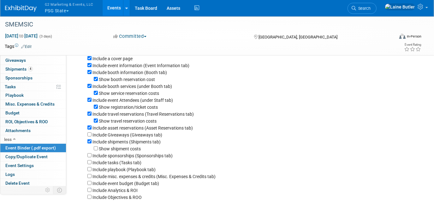
click at [90, 131] on div "Include asset reservations (Asset Reservations tab)" at bounding box center [251, 127] width 329 height 7
click at [91, 128] on input "Include asset reservations (Asset Reservations tab)" at bounding box center [89, 128] width 4 height 4
checkbox input "false"
click at [97, 121] on input "Show travel reservation costs" at bounding box center [96, 121] width 4 height 4
checkbox input "false"
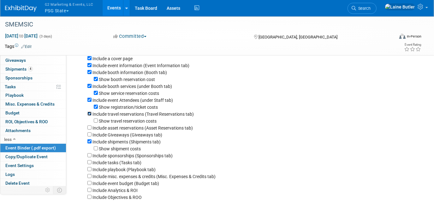
click at [88, 115] on input "Include travel reservations (Travel Reservations tab)" at bounding box center [89, 114] width 4 height 4
checkbox input "false"
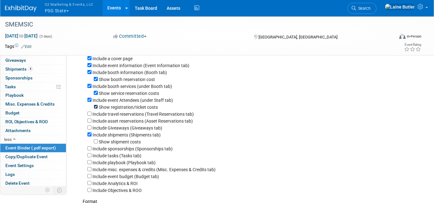
click at [95, 109] on input "Show registration/ticket costs" at bounding box center [96, 107] width 4 height 4
checkbox input "false"
click at [97, 91] on input "Show service reservation costs" at bounding box center [96, 93] width 4 height 4
checkbox input "false"
click at [89, 88] on input "Include booth services (under Booth tab)" at bounding box center [89, 86] width 4 height 4
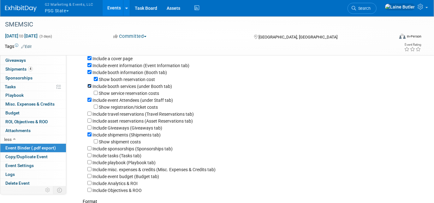
checkbox input "false"
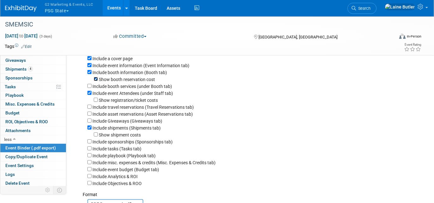
click at [97, 78] on input "Show booth reservation cost" at bounding box center [96, 79] width 4 height 4
checkbox input "false"
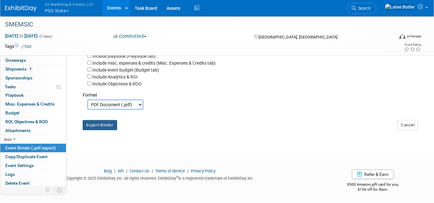
scroll to position [130, 0]
click at [90, 128] on button "Export Binder" at bounding box center [100, 125] width 34 height 10
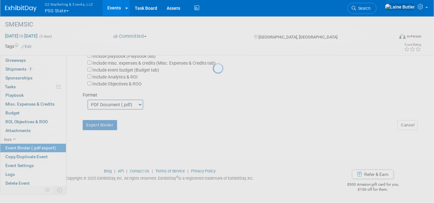
click at [213, 98] on div at bounding box center [217, 101] width 9 height 203
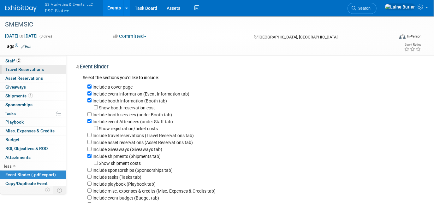
scroll to position [0, 0]
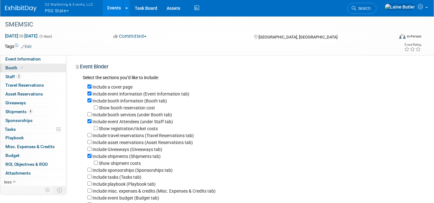
click at [35, 68] on link "Booth" at bounding box center [33, 68] width 66 height 9
